Goal: Contribute content: Contribute content

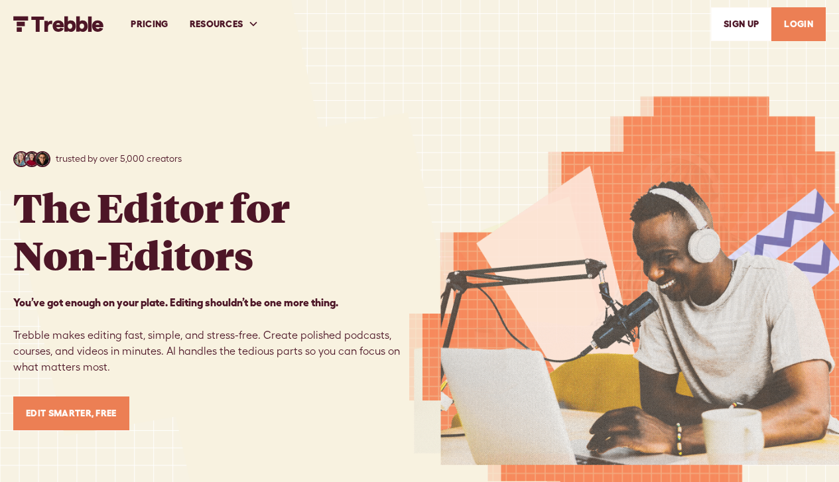
click at [743, 25] on link "SIGn UP" at bounding box center [741, 24] width 60 height 34
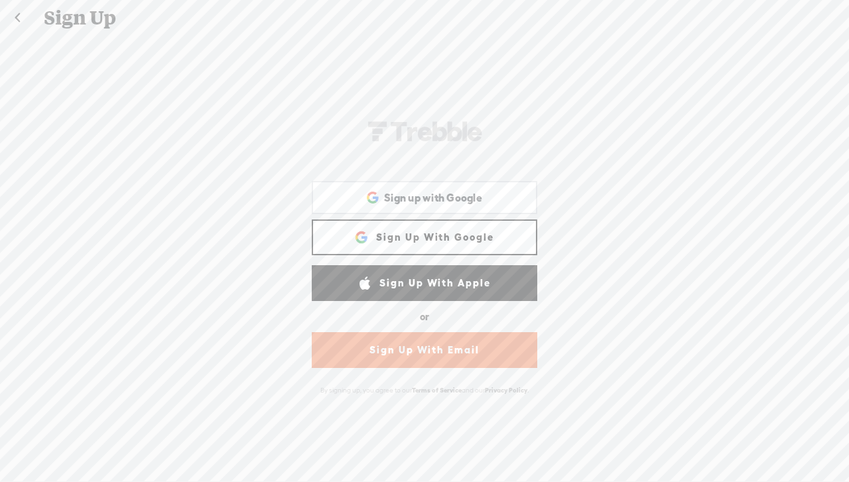
click at [442, 350] on link "Sign Up With Email" at bounding box center [425, 350] width 226 height 36
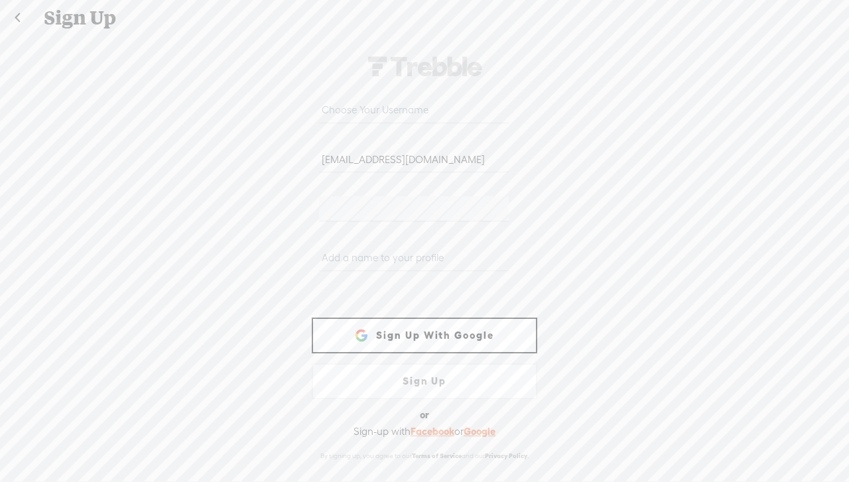
type input "usahsri_vt@yahoo.co.in"
click at [413, 261] on input "text" at bounding box center [413, 258] width 189 height 26
type input "usha"
click at [435, 337] on link "Sign Up With Google" at bounding box center [425, 336] width 226 height 36
click at [428, 343] on link "Sign Up With Google" at bounding box center [425, 336] width 226 height 36
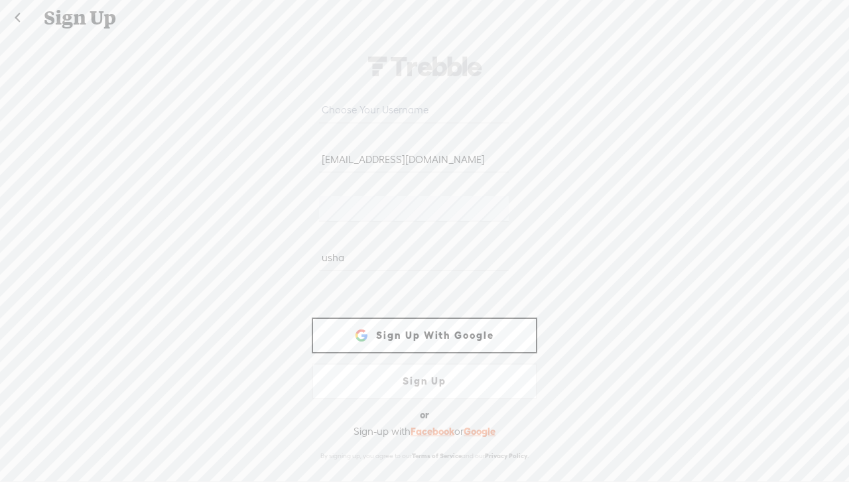
click at [418, 382] on link "Sign Up" at bounding box center [425, 382] width 226 height 36
click at [428, 381] on link "Sign Up" at bounding box center [425, 382] width 226 height 36
click at [436, 378] on link "Sign Up" at bounding box center [425, 382] width 226 height 36
drag, startPoint x: 435, startPoint y: 381, endPoint x: 445, endPoint y: 335, distance: 47.5
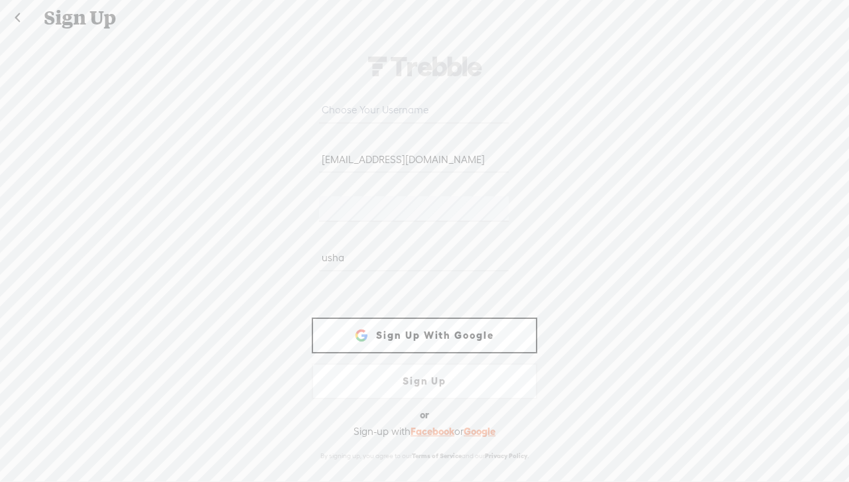
click at [445, 335] on form "usahsri_vt@yahoo.co.in WEBB-58D2-V8V usha Sign Up With Facebook Sign up with Go…" at bounding box center [424, 258] width 265 height 448
click at [445, 335] on link "Sign Up With Google" at bounding box center [425, 336] width 226 height 36
click at [604, 302] on div "usahsri_vt@yahoo.co.in WEBB-58D2-V8V usha Sign Up With Facebook Sign up with Go…" at bounding box center [424, 257] width 849 height 445
click at [356, 258] on input "usha" at bounding box center [413, 258] width 189 height 26
click at [383, 111] on input "text" at bounding box center [413, 111] width 189 height 26
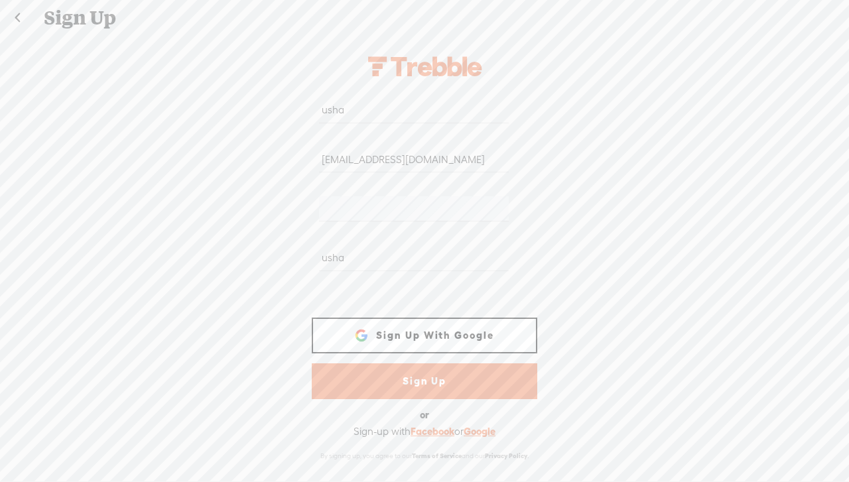
type input "usha"
click at [442, 382] on link "Sign Up" at bounding box center [425, 382] width 226 height 36
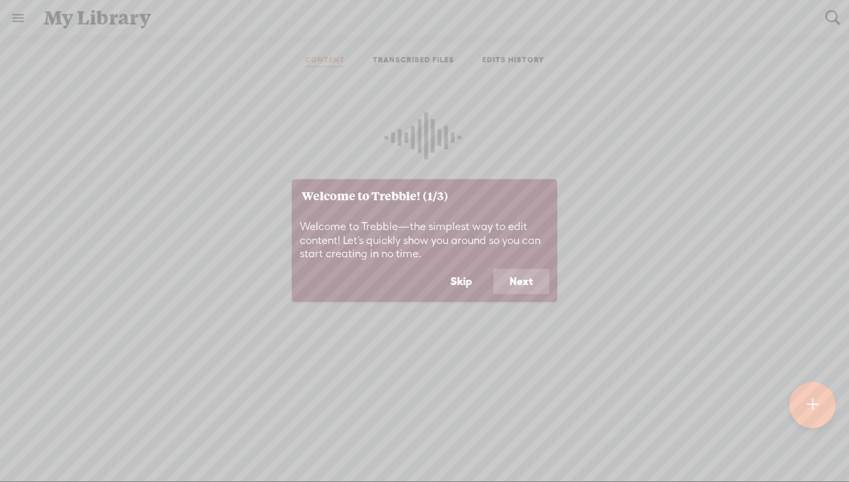
click at [460, 276] on button "Skip" at bounding box center [461, 281] width 54 height 25
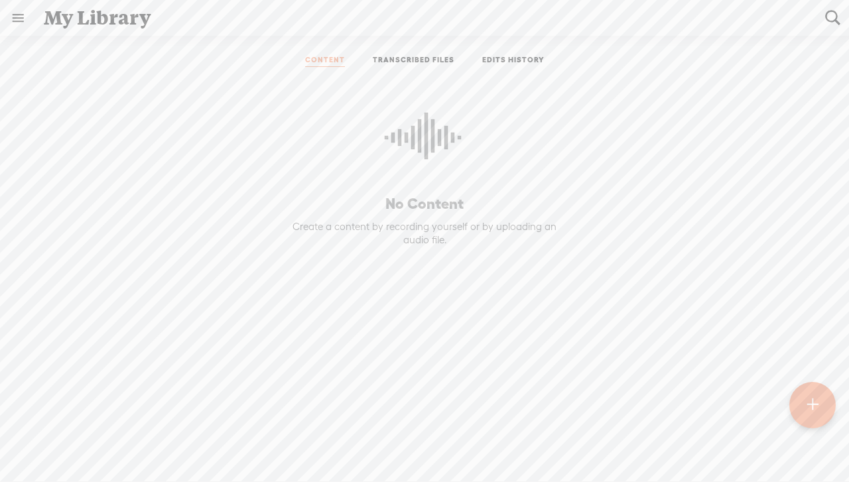
click at [807, 398] on t at bounding box center [812, 405] width 11 height 29
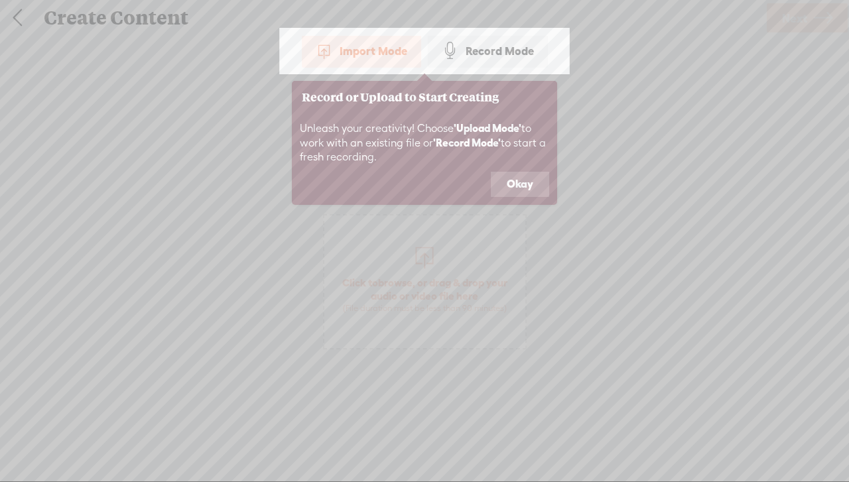
click at [501, 51] on div "Record Mode" at bounding box center [488, 50] width 120 height 33
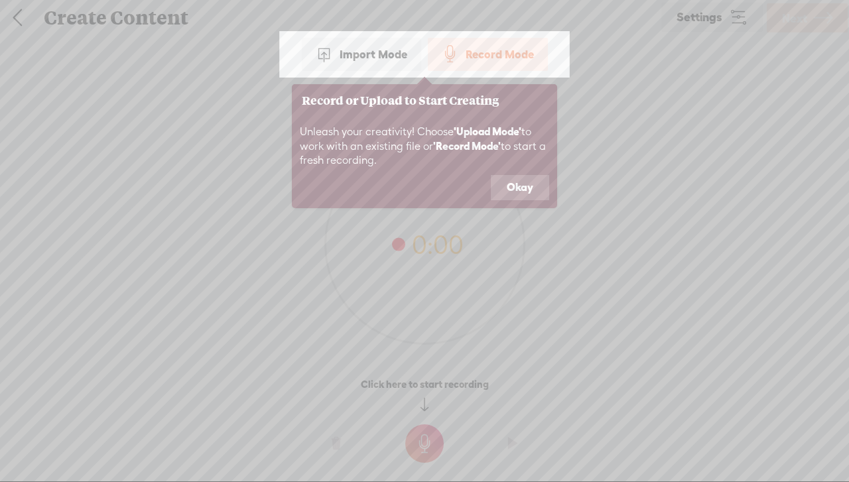
click at [527, 180] on button "Okay" at bounding box center [520, 187] width 58 height 25
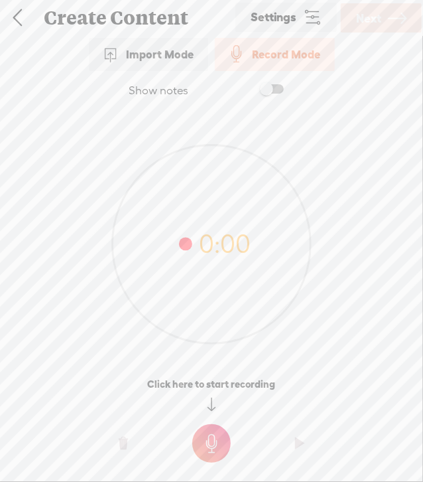
click at [216, 438] on t at bounding box center [211, 443] width 38 height 38
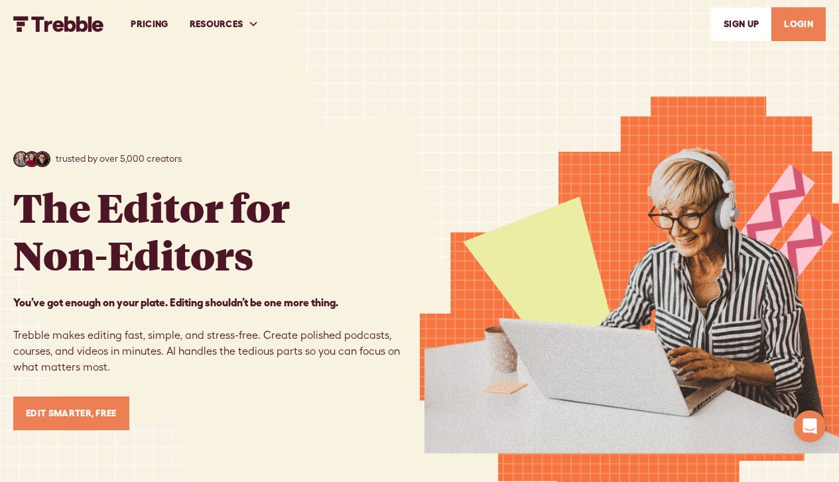
click at [801, 20] on link "LOGIN" at bounding box center [798, 24] width 54 height 34
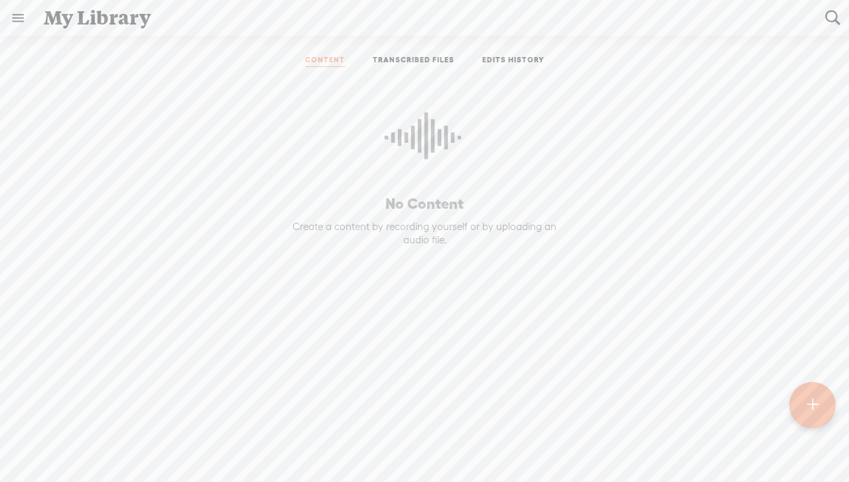
click at [810, 404] on t at bounding box center [812, 405] width 11 height 29
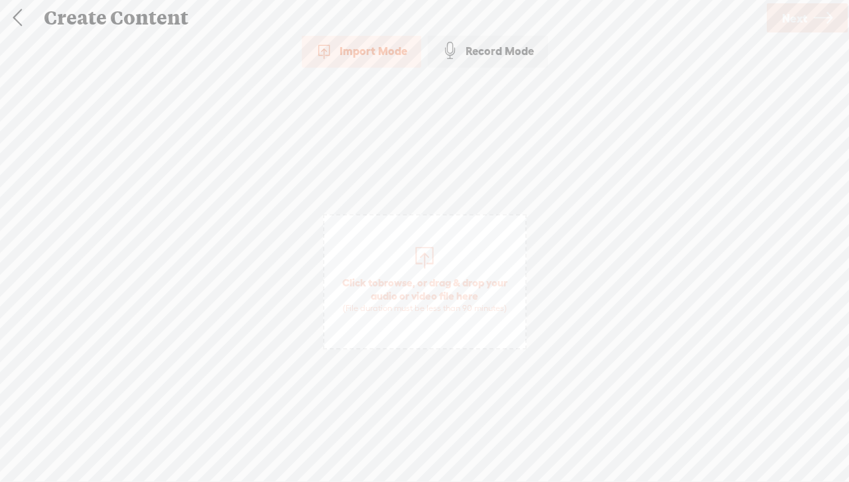
click at [508, 47] on div "Record Mode" at bounding box center [488, 50] width 120 height 33
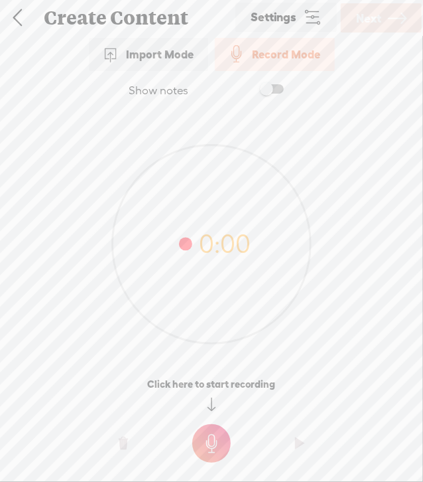
click at [216, 428] on t at bounding box center [211, 443] width 38 height 38
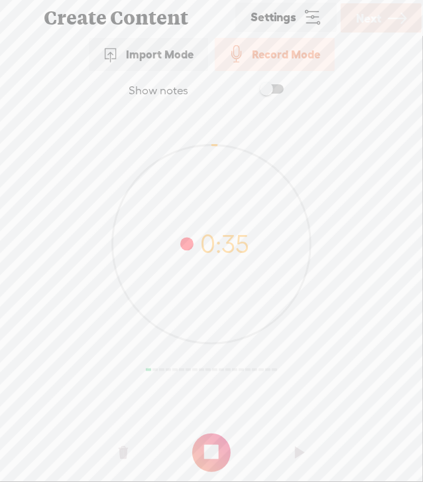
click at [217, 445] on t at bounding box center [211, 452] width 38 height 38
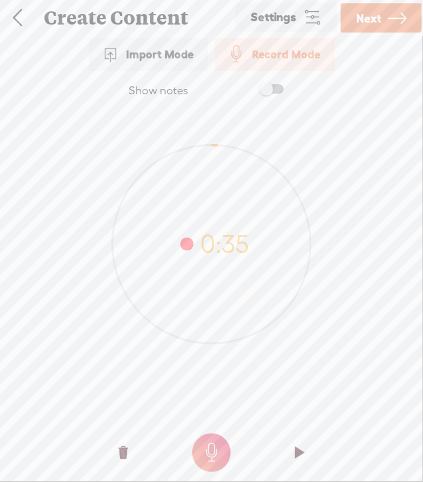
click at [372, 23] on span "Next" at bounding box center [368, 18] width 25 height 34
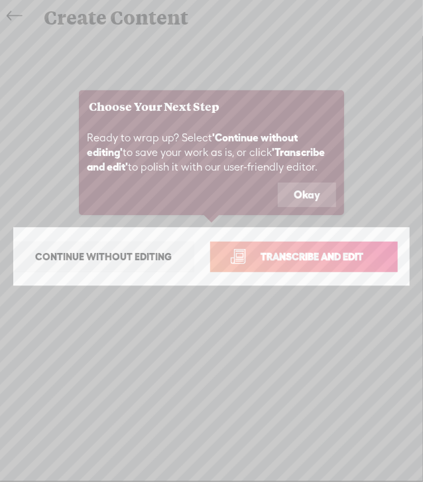
click at [12, 18] on icon at bounding box center [211, 241] width 423 height 482
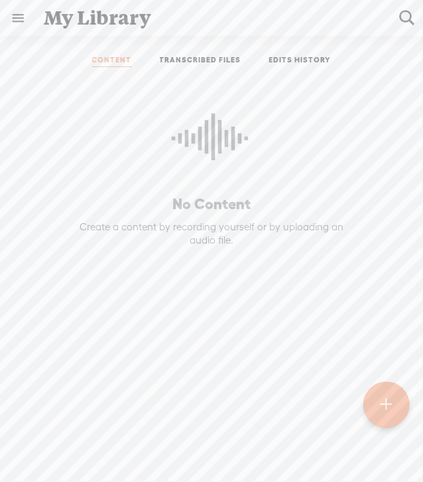
click at [379, 399] on div at bounding box center [387, 404] width 46 height 46
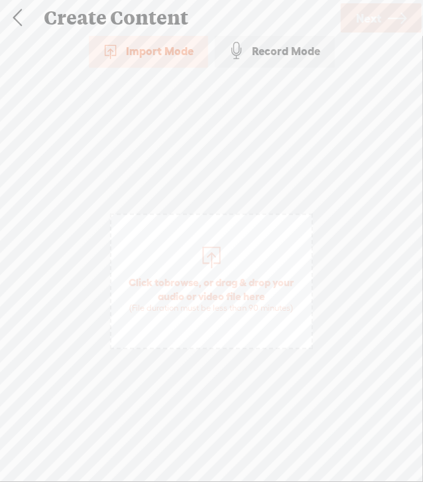
click at [181, 54] on div "Import Mode" at bounding box center [148, 50] width 119 height 33
click at [291, 59] on div "Record Mode" at bounding box center [275, 50] width 120 height 33
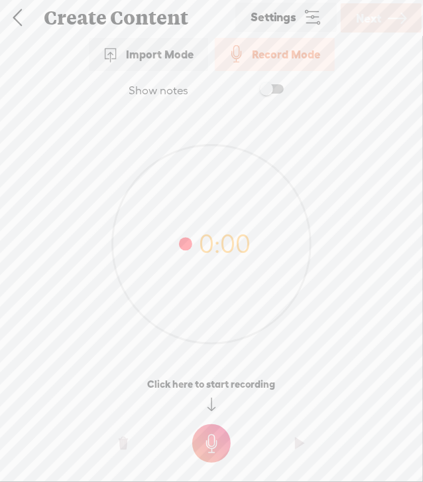
click at [317, 13] on icon at bounding box center [312, 17] width 19 height 19
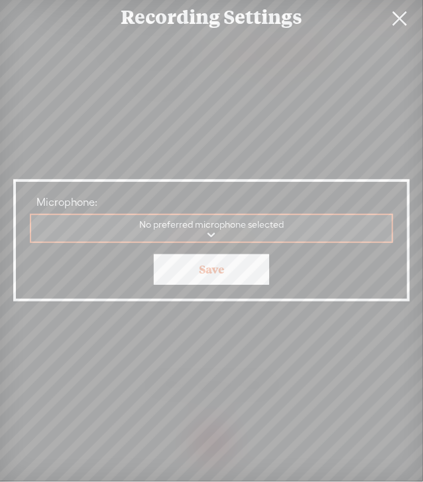
click at [317, 13] on div "Recording Settings" at bounding box center [211, 16] width 423 height 34
click at [401, 15] on link at bounding box center [399, 18] width 33 height 37
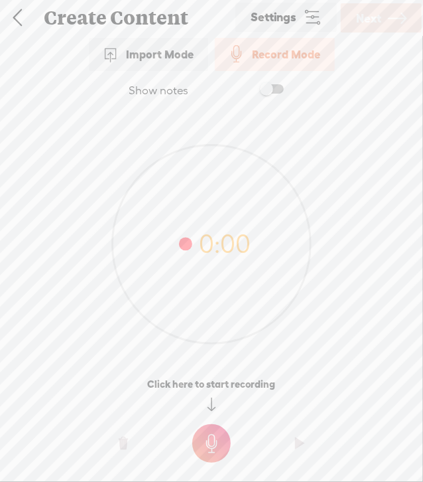
click at [210, 456] on t at bounding box center [211, 443] width 38 height 38
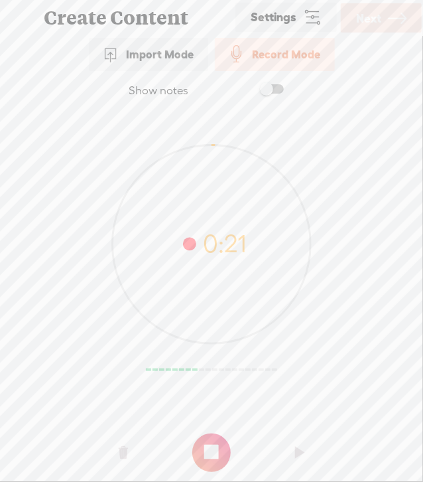
click at [214, 444] on t at bounding box center [211, 452] width 38 height 38
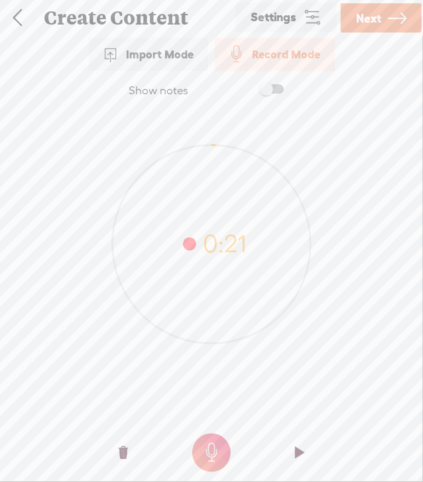
click at [380, 19] on span "Next" at bounding box center [368, 18] width 25 height 34
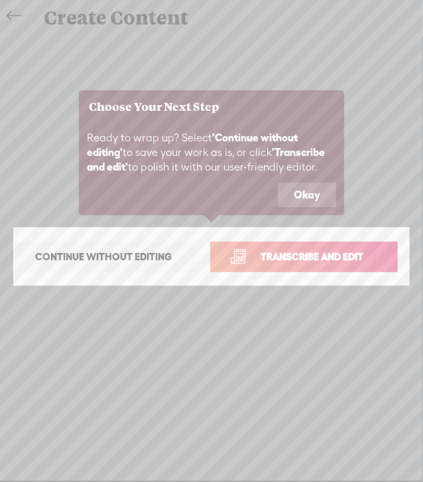
click at [94, 256] on span "Continue without editing" at bounding box center [104, 256] width 165 height 19
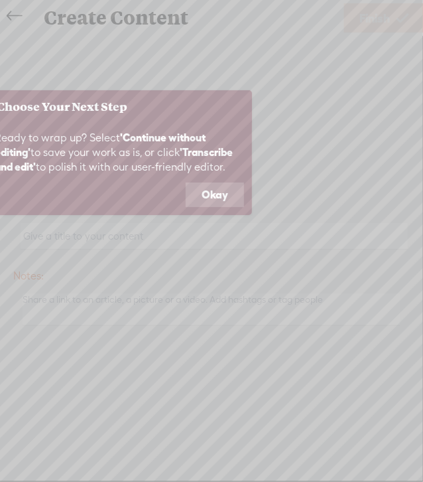
click at [220, 192] on button "Okay" at bounding box center [215, 194] width 58 height 25
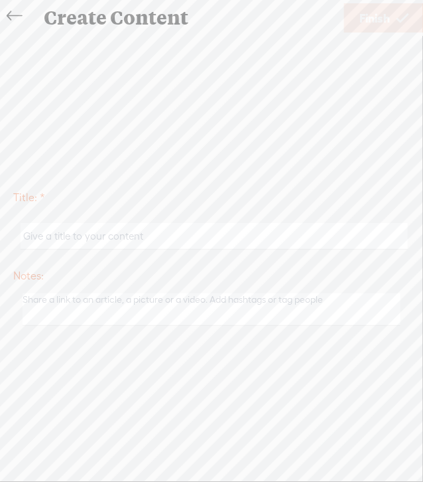
click at [166, 236] on input "text" at bounding box center [214, 236] width 387 height 26
type input "xx"
click at [367, 15] on span "Finish" at bounding box center [375, 18] width 31 height 34
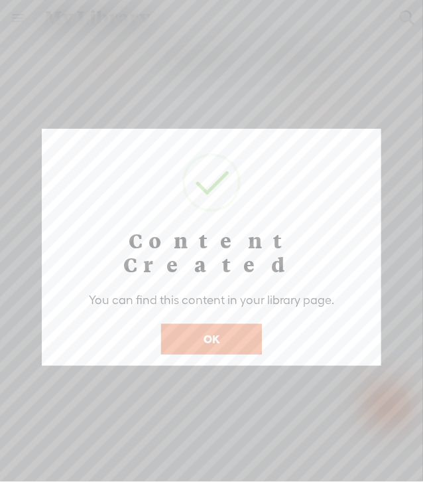
click at [230, 324] on button "OK" at bounding box center [211, 339] width 101 height 31
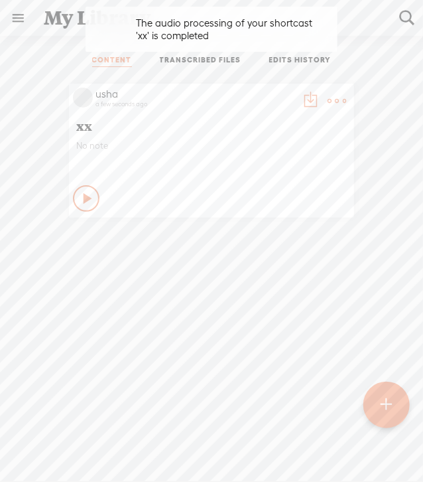
click at [82, 195] on icon at bounding box center [88, 198] width 13 height 13
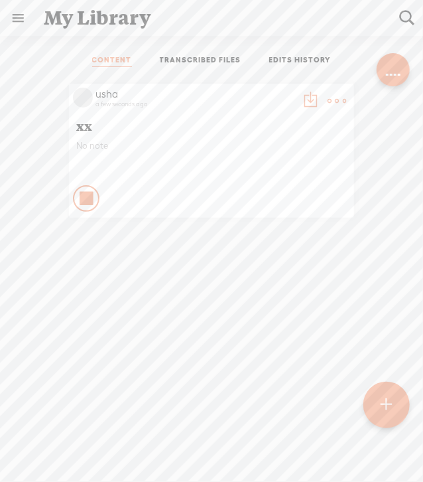
click at [328, 96] on t at bounding box center [337, 101] width 19 height 19
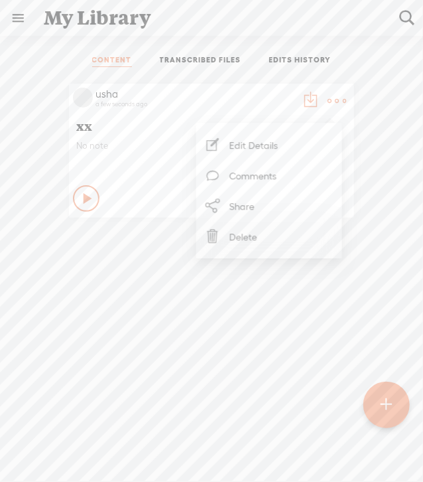
click at [245, 236] on link "Delete" at bounding box center [269, 236] width 133 height 31
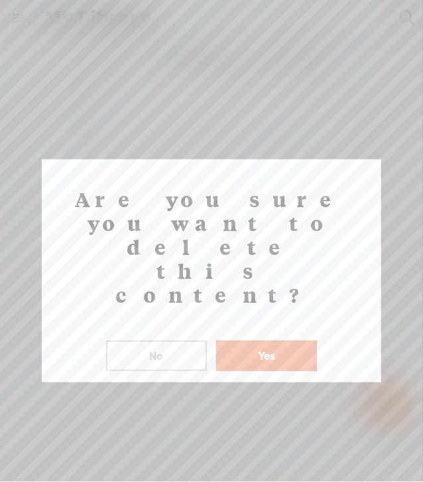
click at [279, 340] on button "Yes" at bounding box center [266, 355] width 101 height 31
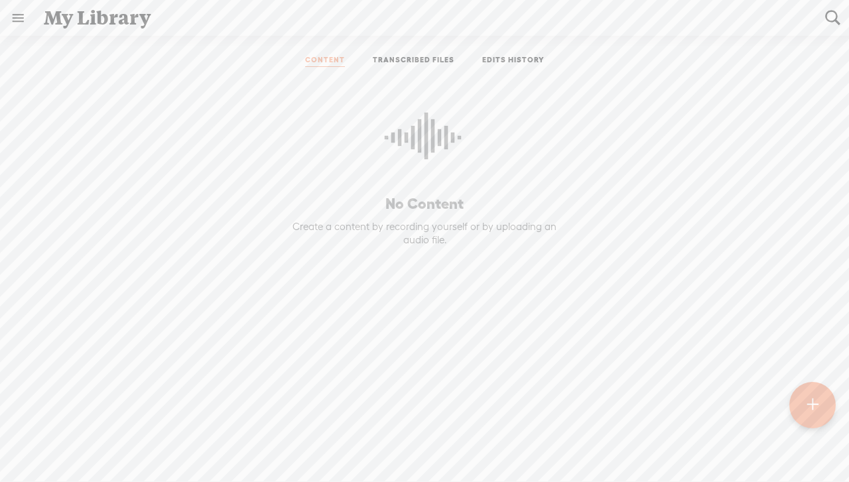
click at [811, 392] on t at bounding box center [812, 405] width 11 height 29
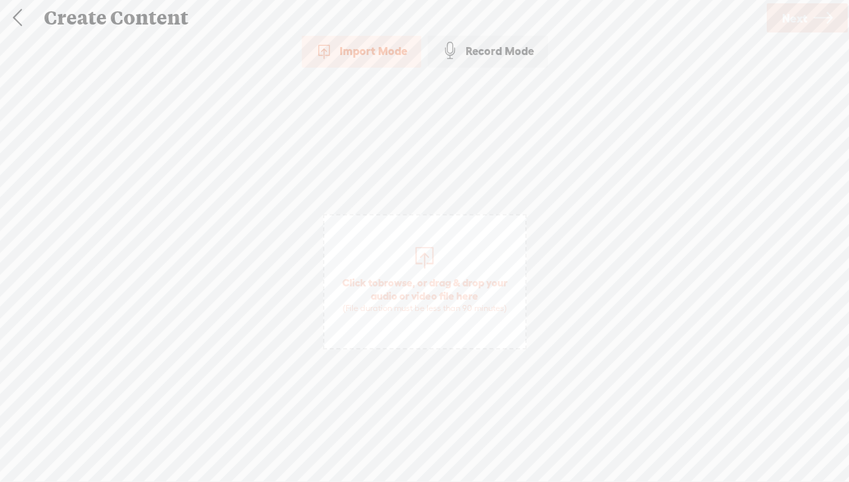
click at [490, 50] on div "Record Mode" at bounding box center [488, 50] width 120 height 33
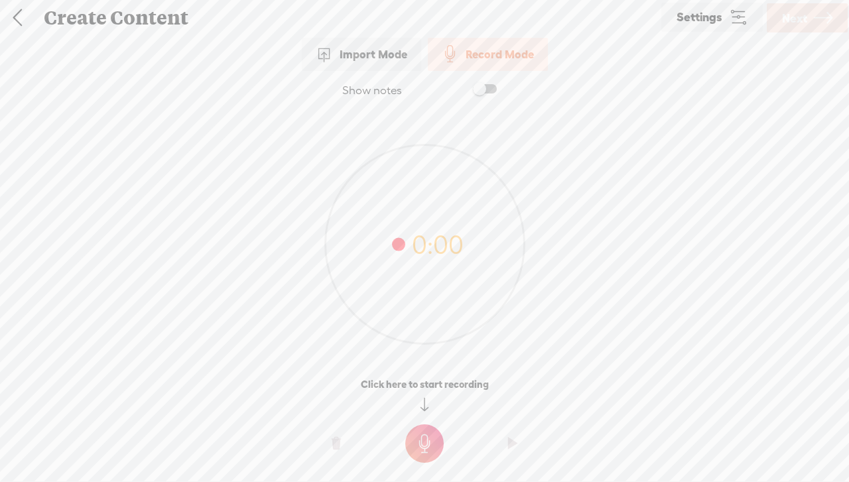
click at [423, 437] on t at bounding box center [424, 444] width 38 height 38
click at [425, 448] on t at bounding box center [424, 453] width 38 height 38
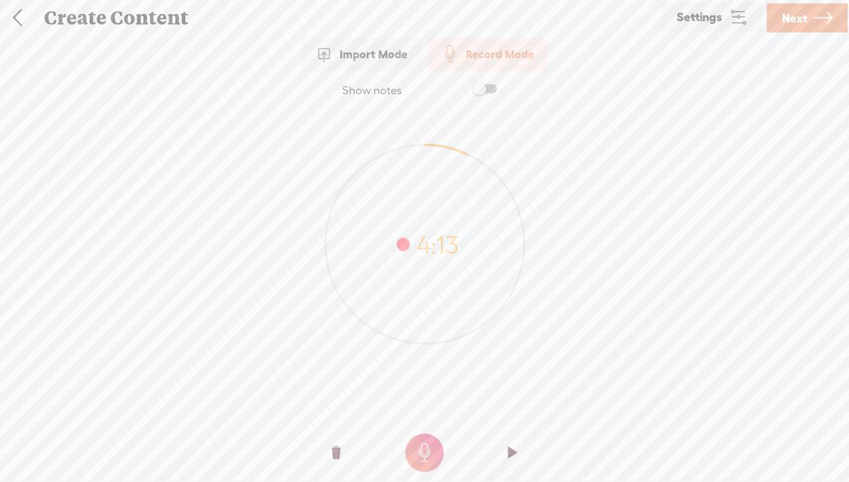
click at [791, 23] on span "Next" at bounding box center [794, 18] width 25 height 34
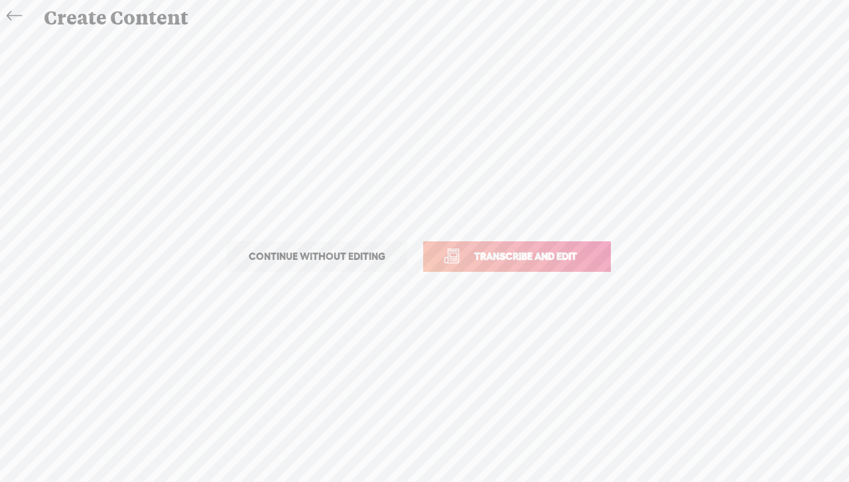
click at [359, 257] on span "Continue without editing" at bounding box center [317, 256] width 165 height 19
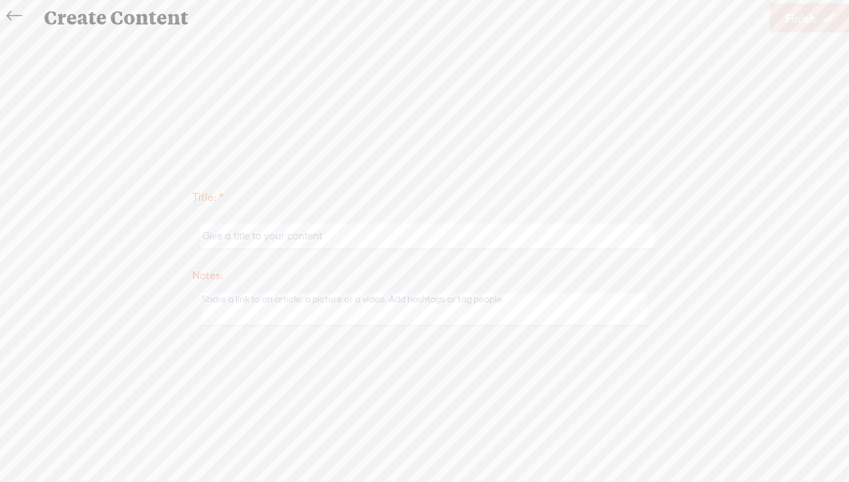
click at [371, 239] on input "text" at bounding box center [427, 237] width 454 height 26
type input "xx"
click at [793, 16] on span "Finish" at bounding box center [800, 18] width 31 height 34
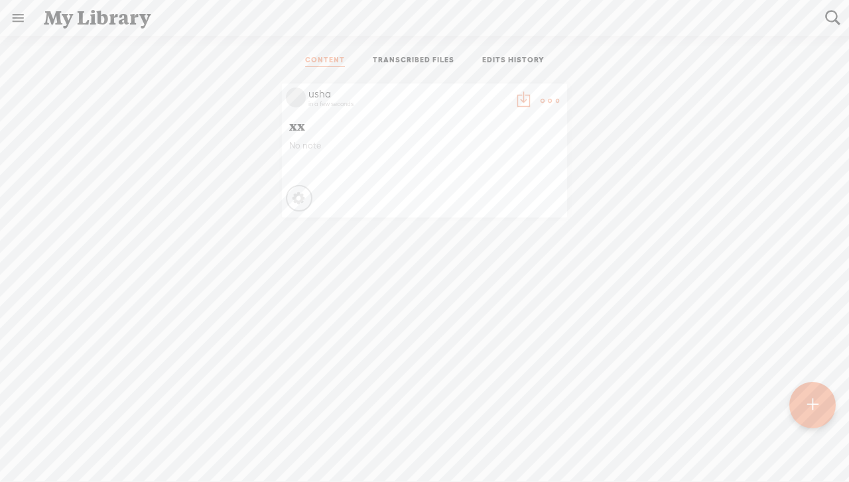
click at [516, 94] on t at bounding box center [523, 101] width 19 height 19
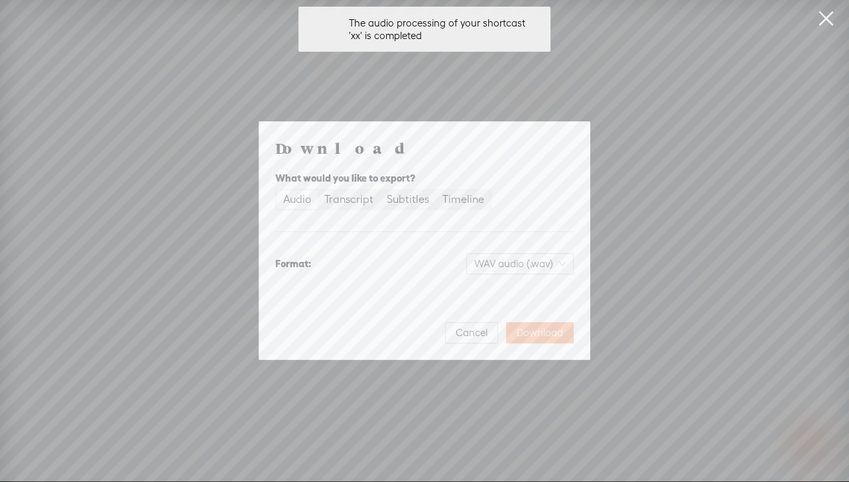
click at [555, 333] on span "Download" at bounding box center [540, 332] width 46 height 13
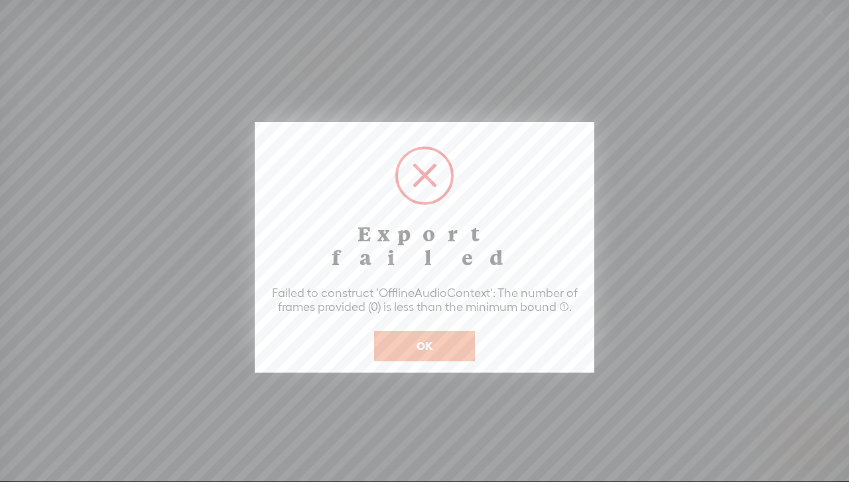
click at [423, 331] on button "OK" at bounding box center [424, 346] width 101 height 31
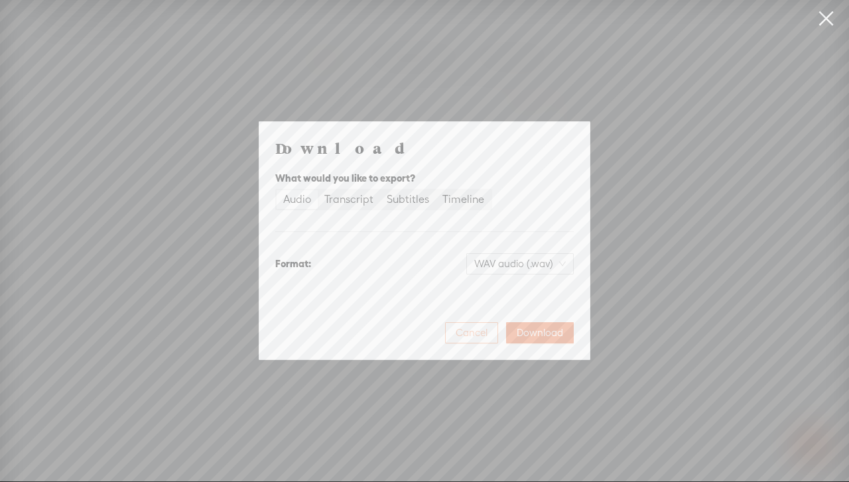
click at [467, 336] on span "Cancel" at bounding box center [472, 332] width 32 height 13
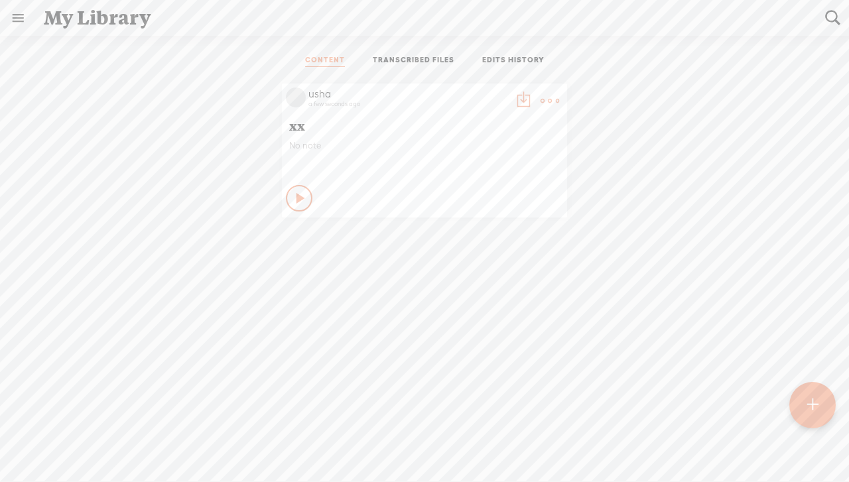
click at [295, 198] on icon at bounding box center [301, 198] width 13 height 13
